Goal: Task Accomplishment & Management: Manage account settings

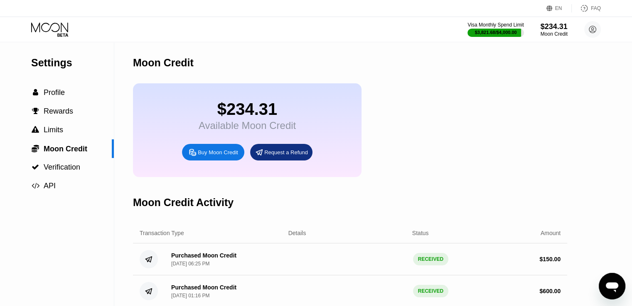
click at [69, 29] on icon at bounding box center [50, 29] width 39 height 15
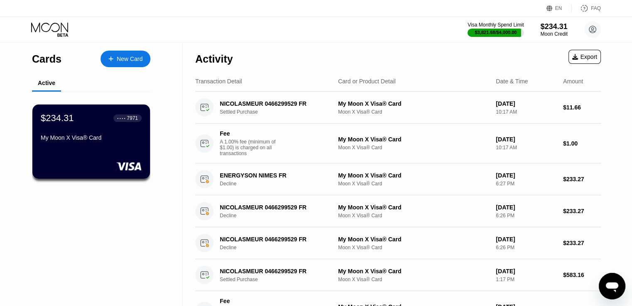
click at [552, 25] on div "$234.31" at bounding box center [554, 26] width 28 height 9
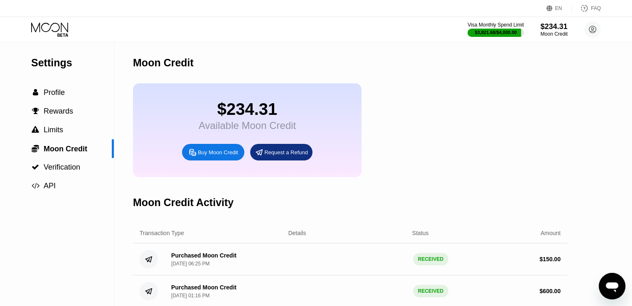
click at [272, 156] on div "Request a Refund" at bounding box center [286, 152] width 44 height 7
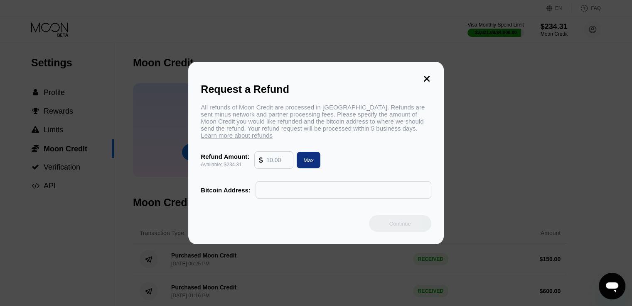
click at [274, 164] on input "text" at bounding box center [277, 160] width 22 height 17
type input "230"
click at [230, 139] on span "Learn more about refunds" at bounding box center [237, 135] width 72 height 7
click at [271, 199] on input "text" at bounding box center [343, 190] width 167 height 17
paste input "bc1q99xf7w452kaf87vyfg0l86ml2rypazhnrgd9dv"
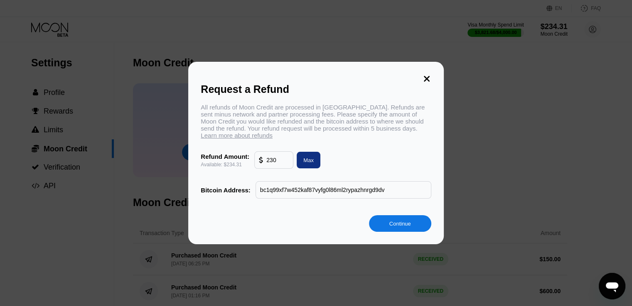
type input "bc1q99xf7w452kaf87vyfg0l86ml2rypazhnrgd9dv"
click at [283, 224] on div "Continue" at bounding box center [316, 224] width 230 height 17
click at [319, 229] on div "Continue" at bounding box center [316, 224] width 230 height 17
click at [402, 228] on div "Continue" at bounding box center [400, 224] width 22 height 7
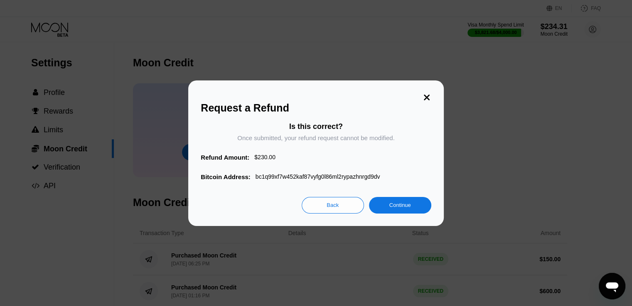
click at [410, 208] on div "Continue" at bounding box center [400, 205] width 22 height 7
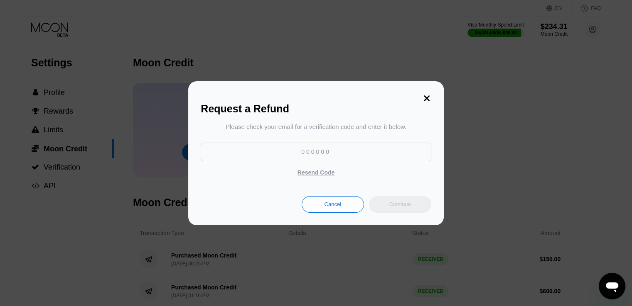
click at [302, 155] on input at bounding box center [316, 152] width 230 height 19
paste input "440633"
type input "440633"
click at [394, 202] on div "Continue" at bounding box center [400, 204] width 22 height 7
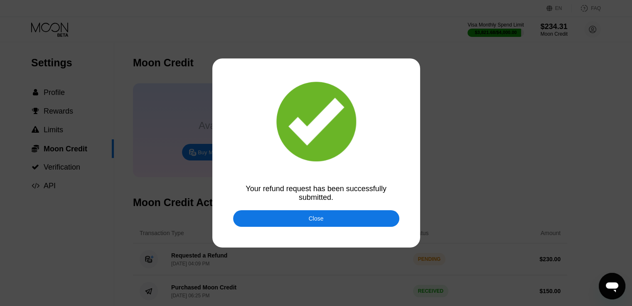
click at [322, 221] on div "Close" at bounding box center [316, 219] width 15 height 7
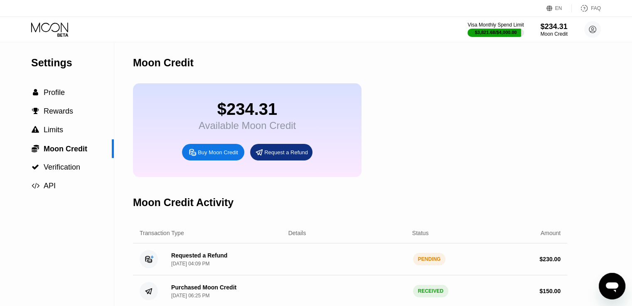
scroll to position [42, 0]
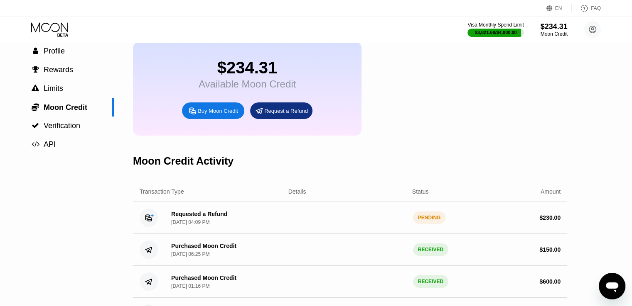
click at [70, 27] on div at bounding box center [56, 29] width 51 height 15
click at [62, 27] on icon at bounding box center [50, 29] width 39 height 15
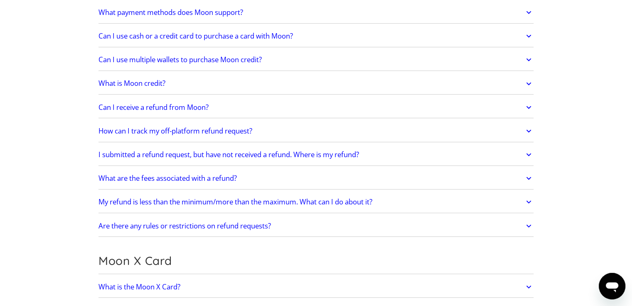
scroll to position [404, 0]
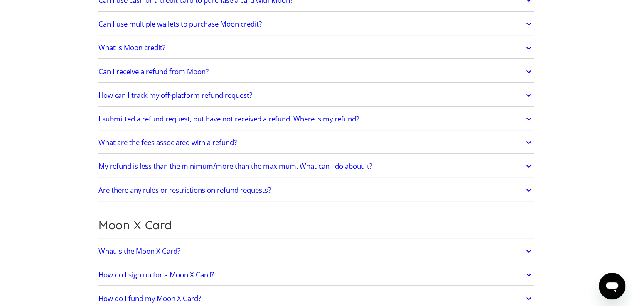
click at [174, 146] on link "What are the fees associated with a refund?" at bounding box center [315, 142] width 435 height 17
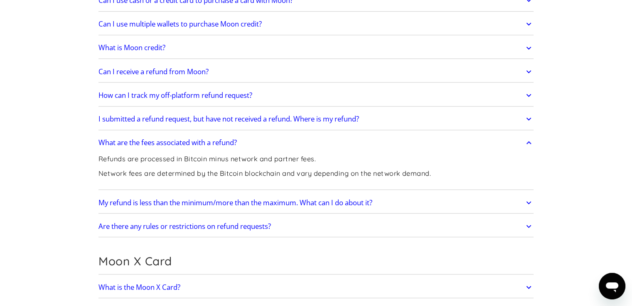
click at [186, 142] on h2 "What are the fees associated with a refund?" at bounding box center [167, 143] width 138 height 8
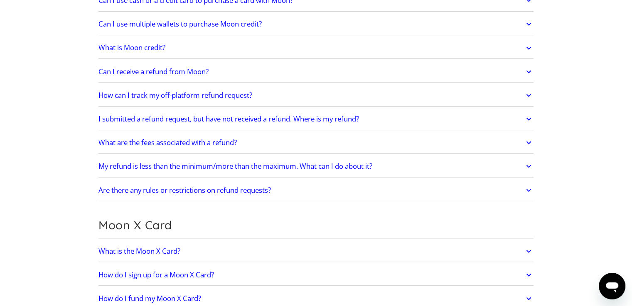
click at [199, 189] on h2 "Are there any rules or restrictions on refund requests?" at bounding box center [184, 190] width 172 height 8
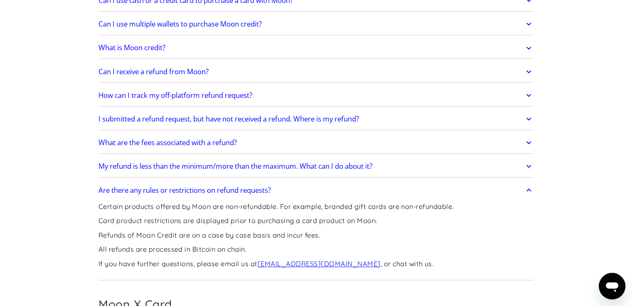
click at [138, 70] on h2 "Can I receive a refund from Moon?" at bounding box center [153, 72] width 110 height 8
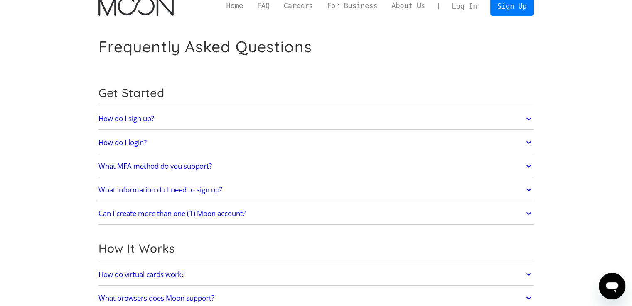
scroll to position [0, 0]
